Goal: Check status: Check status

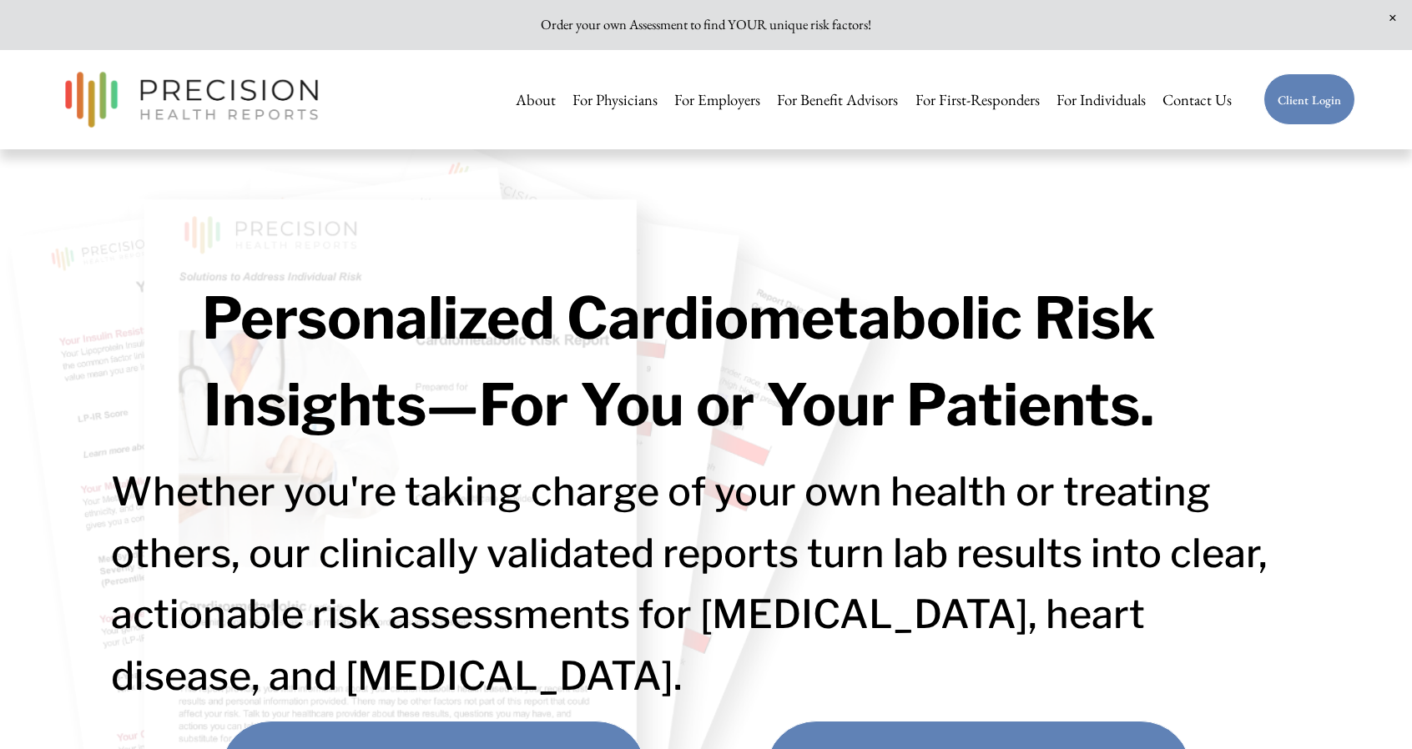
click at [1307, 100] on link "Client Login" at bounding box center [1309, 99] width 93 height 53
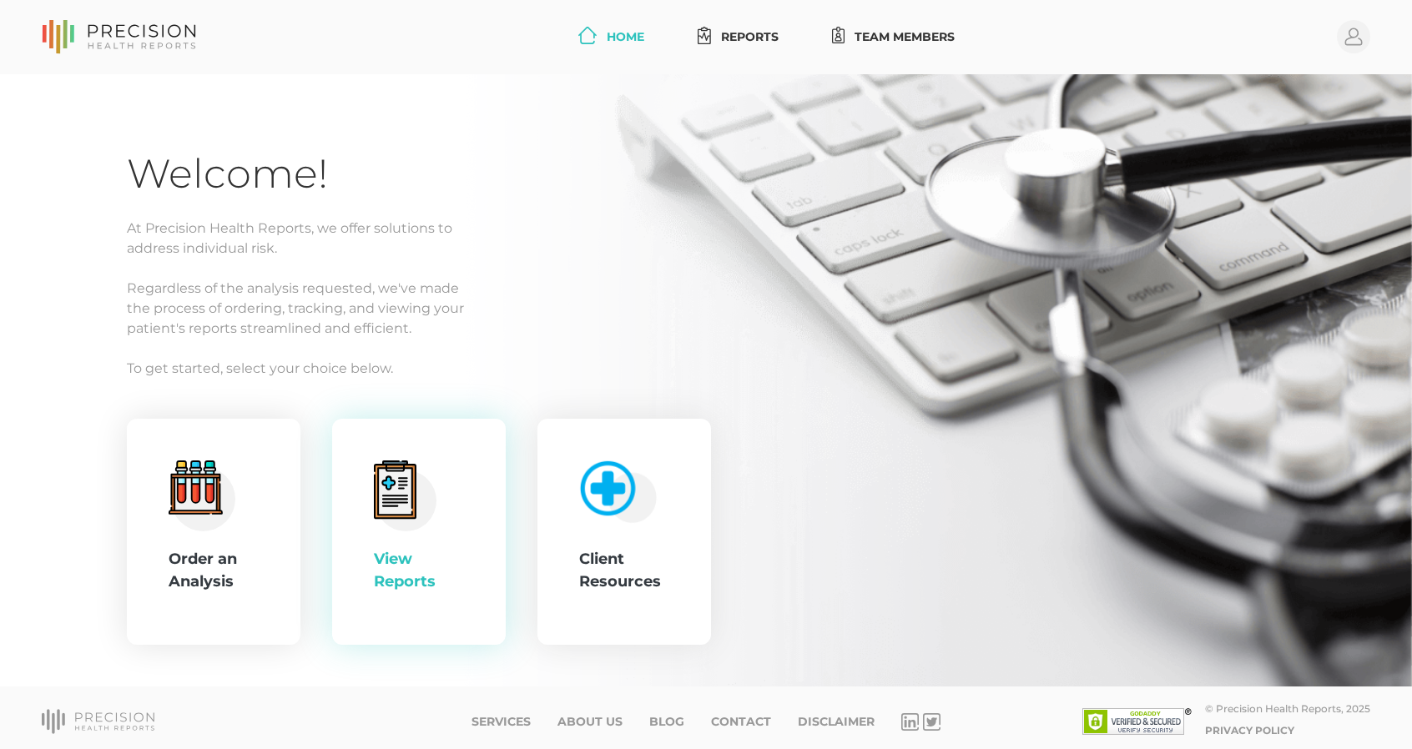
click at [395, 495] on icon at bounding box center [394, 491] width 27 height 31
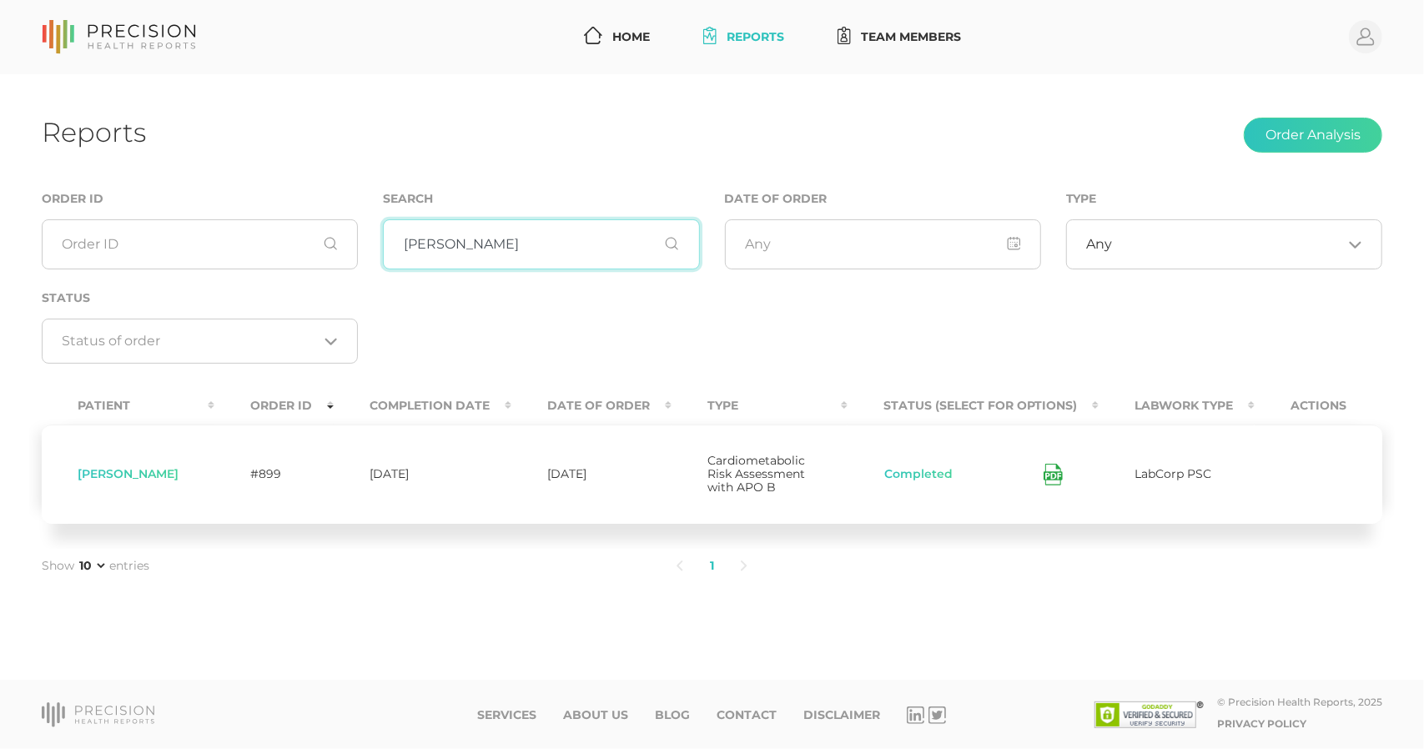
drag, startPoint x: 472, startPoint y: 246, endPoint x: 360, endPoint y: 249, distance: 112.7
click at [360, 249] on div "Order ID Search barnes Date of Order Type Any Loading... Status Loading..." at bounding box center [712, 286] width 1366 height 194
type input "smith"
